Goal: Register for event/course

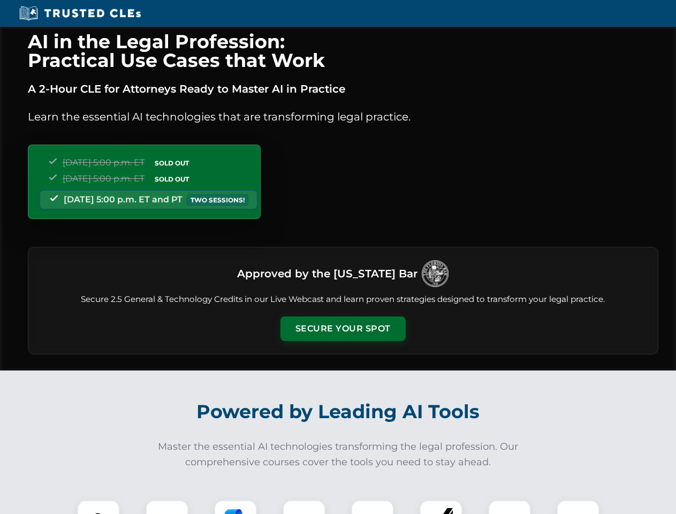
click at [343, 329] on button "Secure Your Spot" at bounding box center [343, 328] width 125 height 25
click at [99, 507] on img at bounding box center [98, 521] width 31 height 31
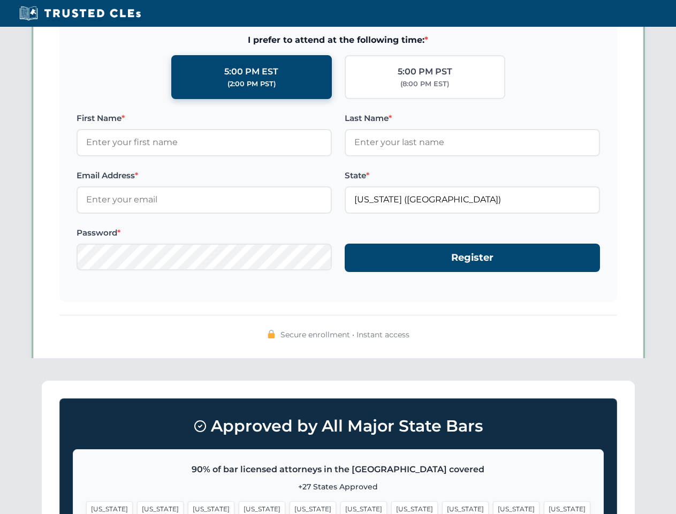
click at [391, 507] on span "[US_STATE]" at bounding box center [414, 509] width 47 height 16
click at [493, 507] on span "[US_STATE]" at bounding box center [516, 509] width 47 height 16
